Goal: Task Accomplishment & Management: Use online tool/utility

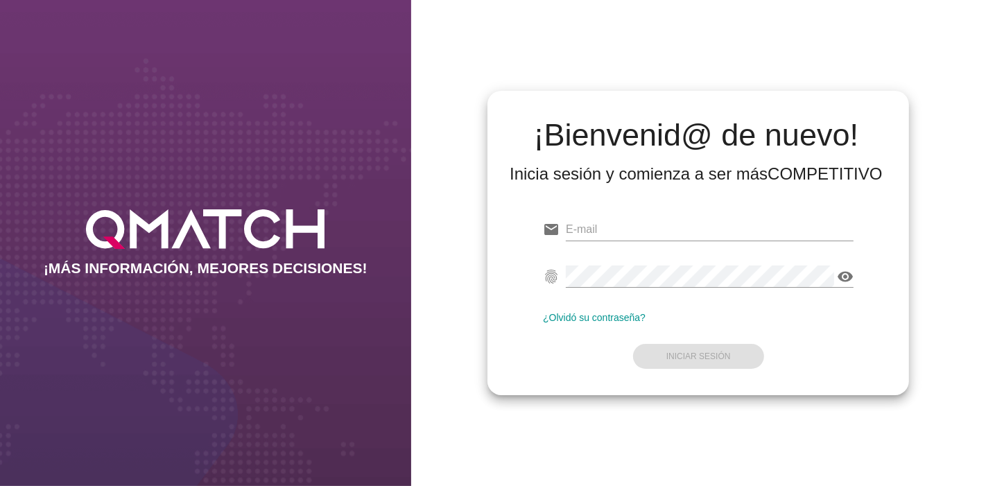
type input "[EMAIL_ADDRESS][PERSON_NAME][DOMAIN_NAME]"
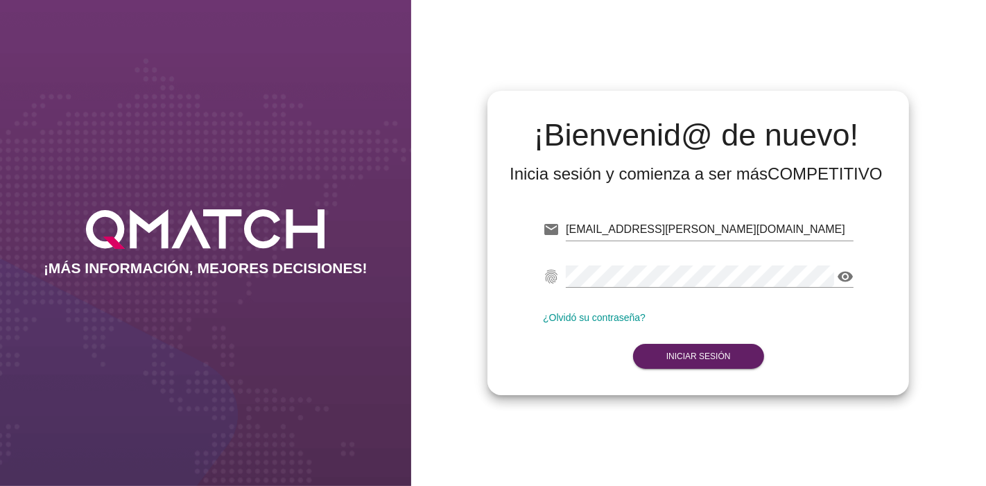
click at [735, 316] on div "¿Olvidó su contraseña?" at bounding box center [698, 317] width 311 height 11
click at [695, 371] on form "email [EMAIL_ADDRESS][PERSON_NAME][DOMAIN_NAME] fingerprint visibility ¿Olvidó …" at bounding box center [698, 292] width 311 height 164
click at [687, 363] on button "Iniciar Sesión" at bounding box center [698, 356] width 131 height 25
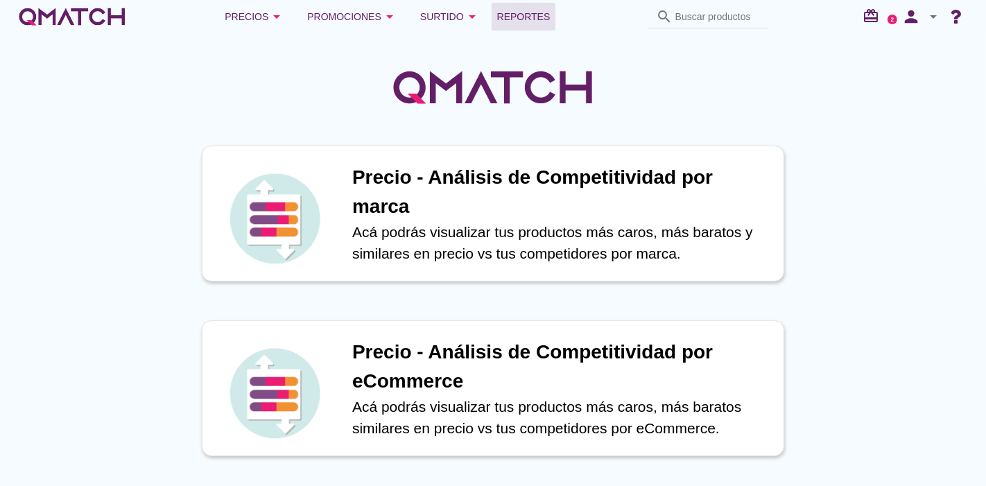
click at [530, 8] on span "Reportes" at bounding box center [523, 16] width 53 height 17
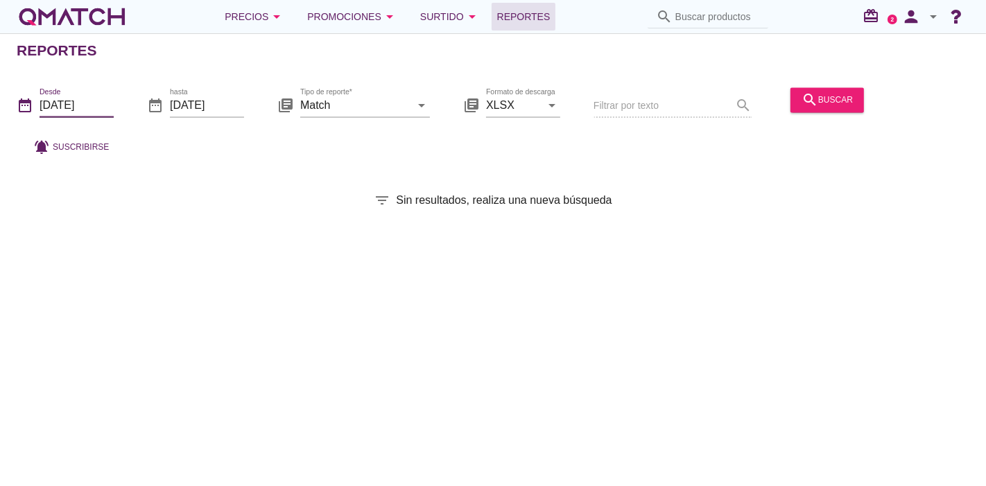
click at [69, 109] on input "[DATE]" at bounding box center [77, 105] width 74 height 22
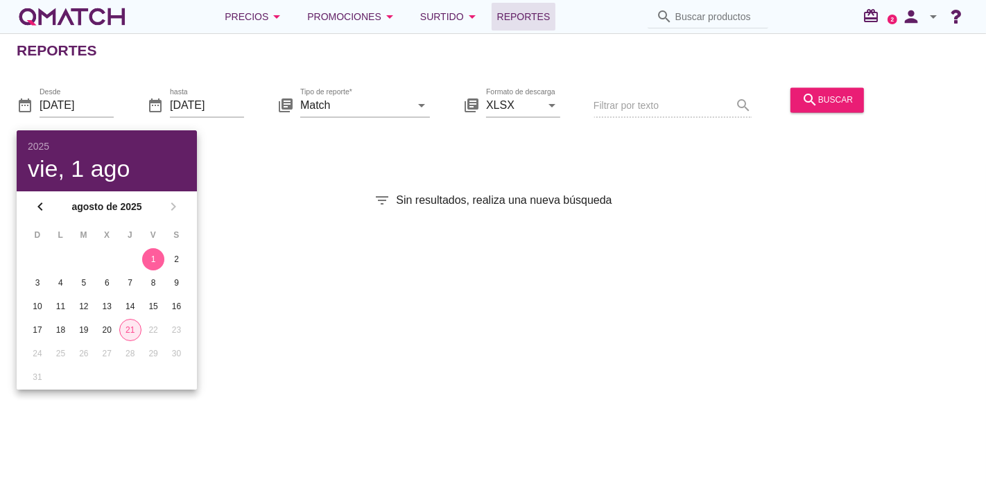
click at [134, 327] on div "21" at bounding box center [130, 330] width 21 height 12
type input "[DATE]"
click at [209, 110] on input "[DATE]" at bounding box center [207, 105] width 74 height 22
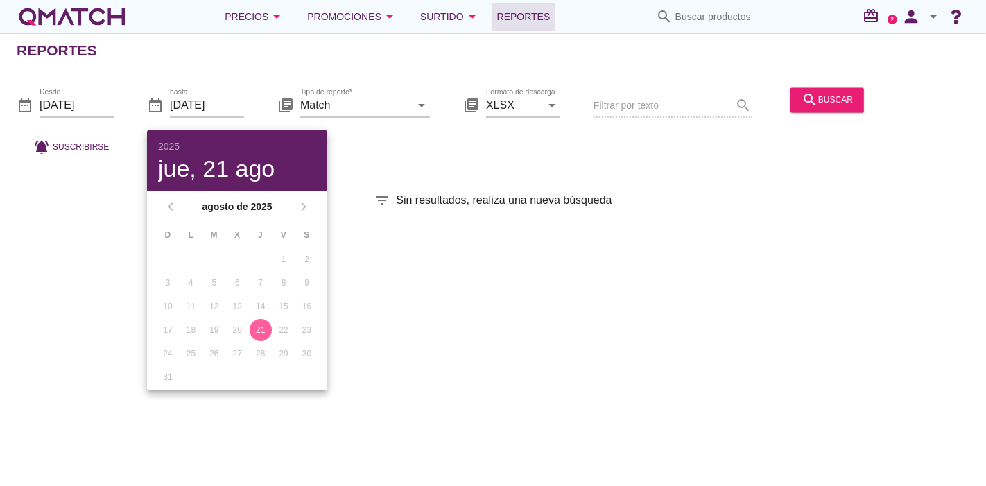
click at [262, 326] on div "21" at bounding box center [261, 330] width 22 height 12
click at [718, 163] on div "date_range Desde [DATE] date_range hasta [DATE] library_books Tipo de reporte* …" at bounding box center [493, 118] width 986 height 92
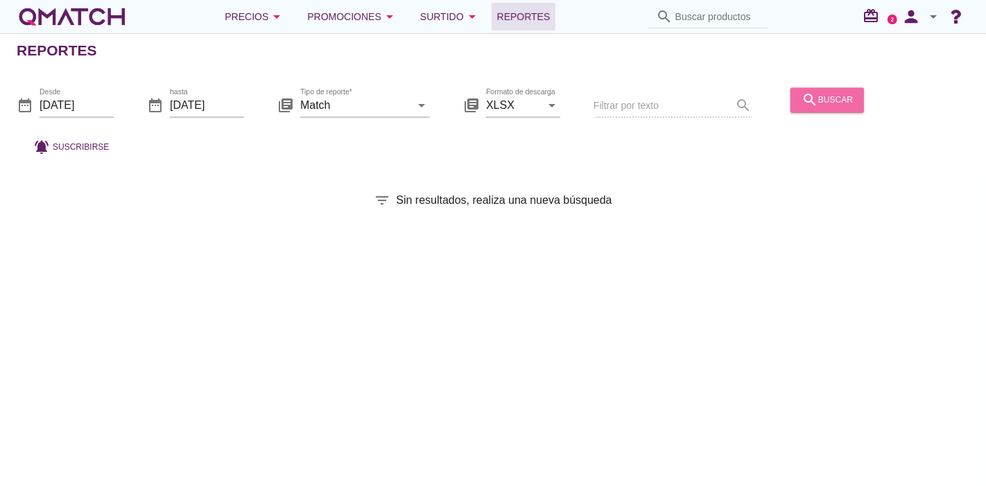
click at [822, 110] on button "search buscar" at bounding box center [827, 99] width 74 height 25
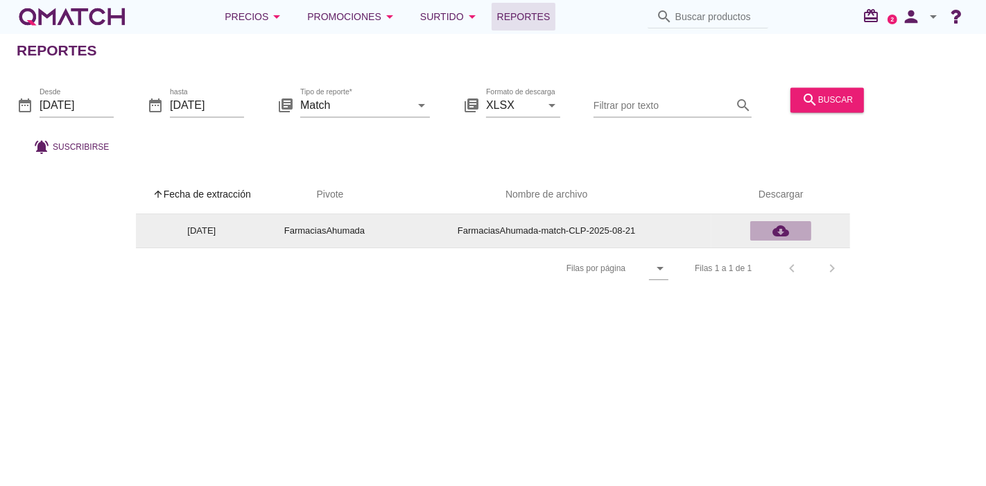
click at [777, 230] on icon "cloud_download" at bounding box center [780, 231] width 17 height 17
